Goal: Transaction & Acquisition: Book appointment/travel/reservation

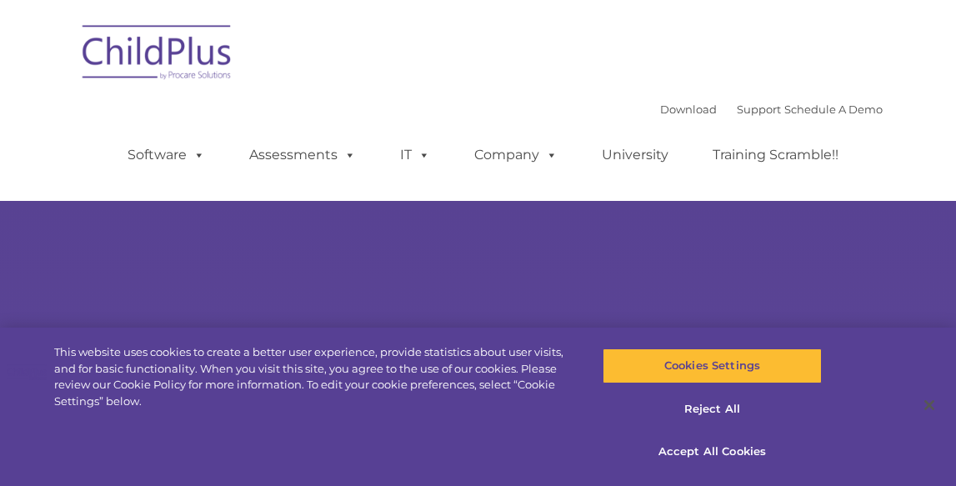
select select "MEDIUM"
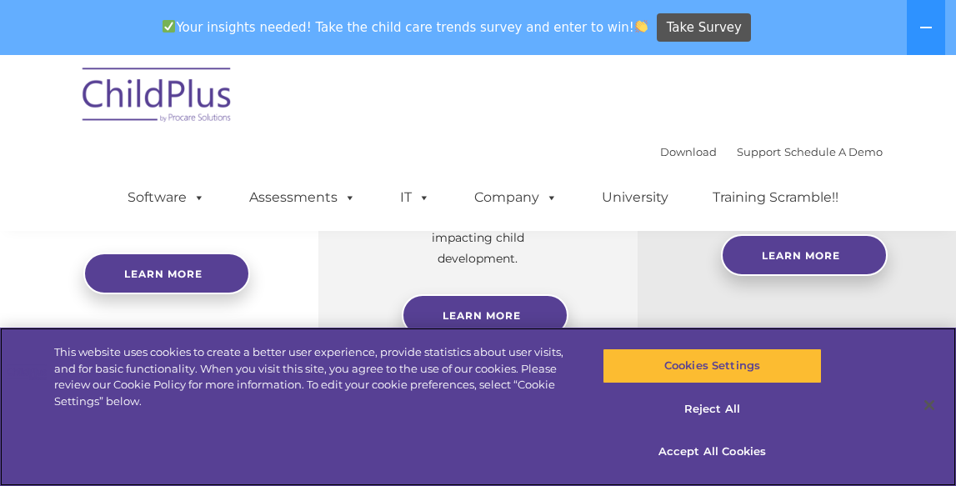
scroll to position [829, 0]
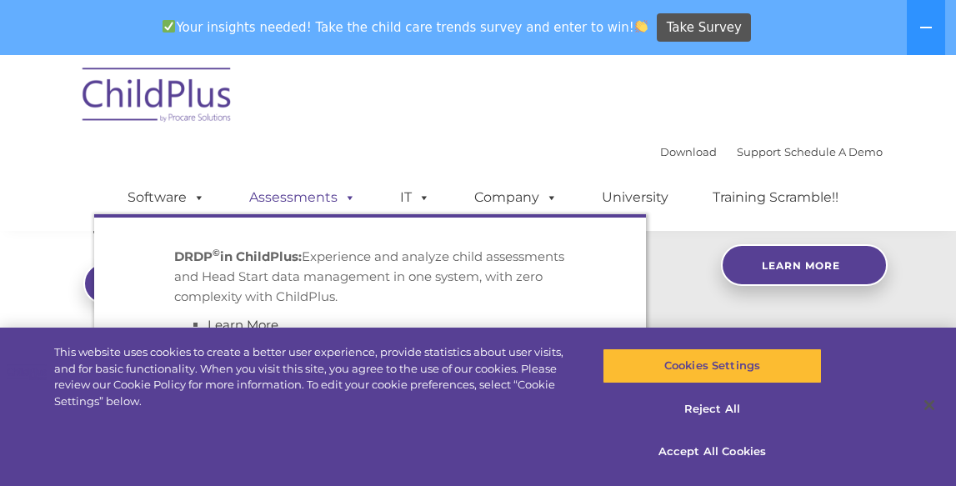
click at [346, 194] on span at bounding box center [346, 197] width 18 height 16
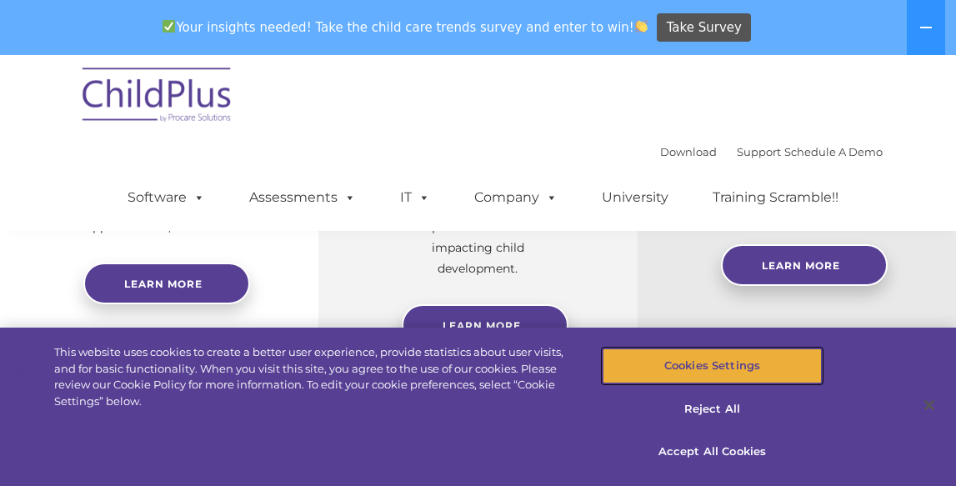
click at [726, 364] on button "Cookies Settings" at bounding box center [712, 365] width 220 height 35
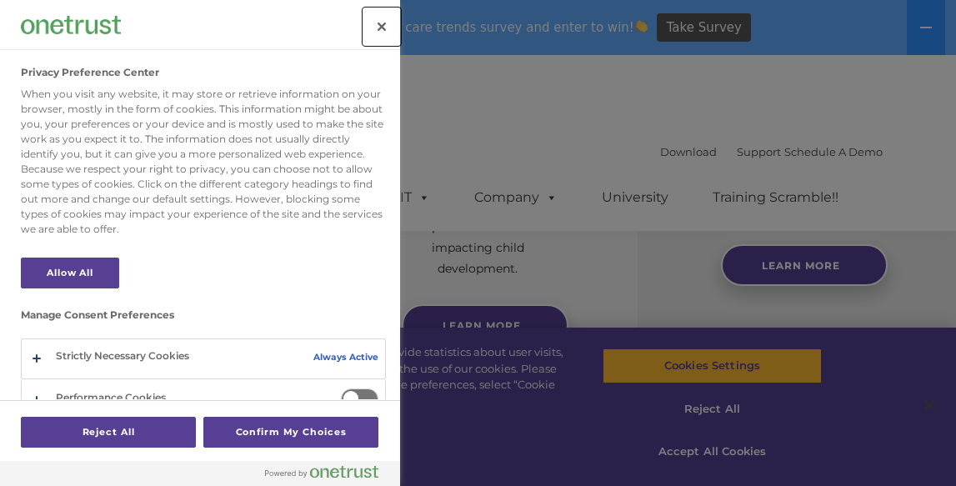
click at [390, 23] on button "Close" at bounding box center [381, 26] width 37 height 37
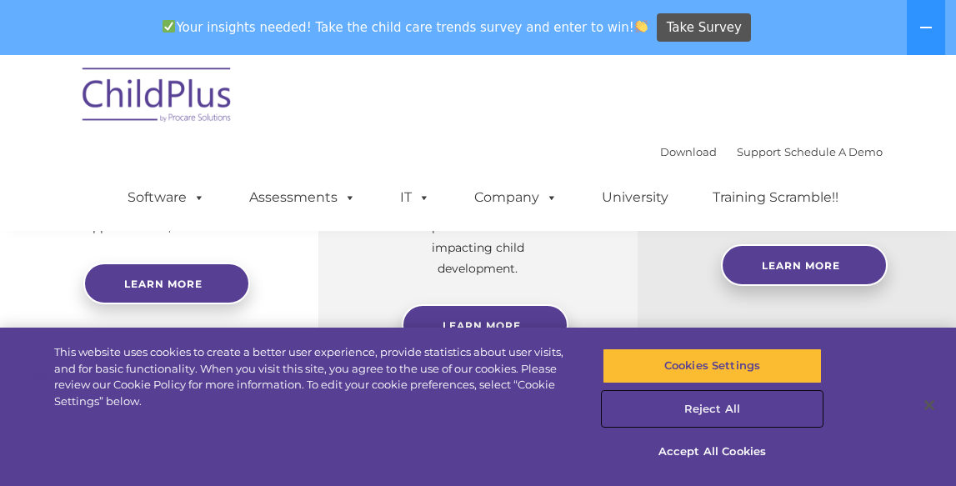
click at [726, 408] on button "Reject All" at bounding box center [712, 409] width 220 height 35
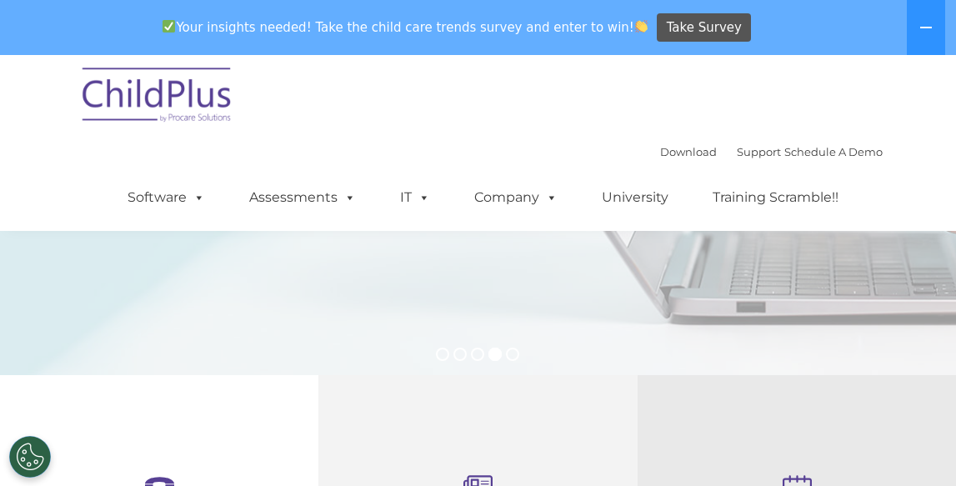
scroll to position [0, 0]
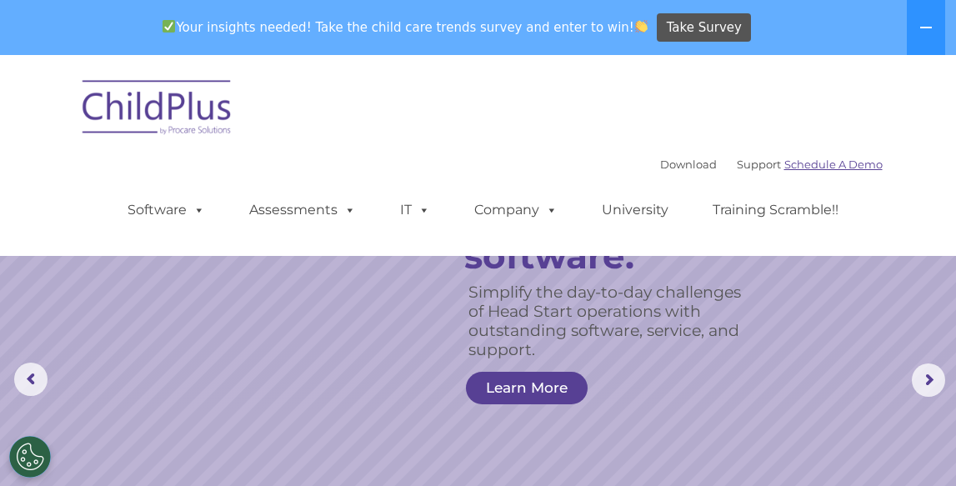
click at [817, 166] on link "Schedule A Demo" at bounding box center [833, 163] width 98 height 13
